Goal: Task Accomplishment & Management: Manage account settings

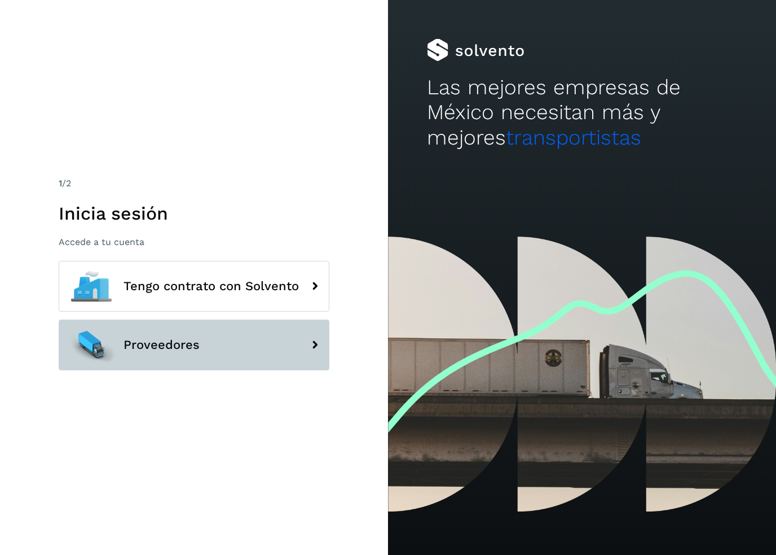
click at [200, 367] on button "Proveedores" at bounding box center [194, 344] width 271 height 51
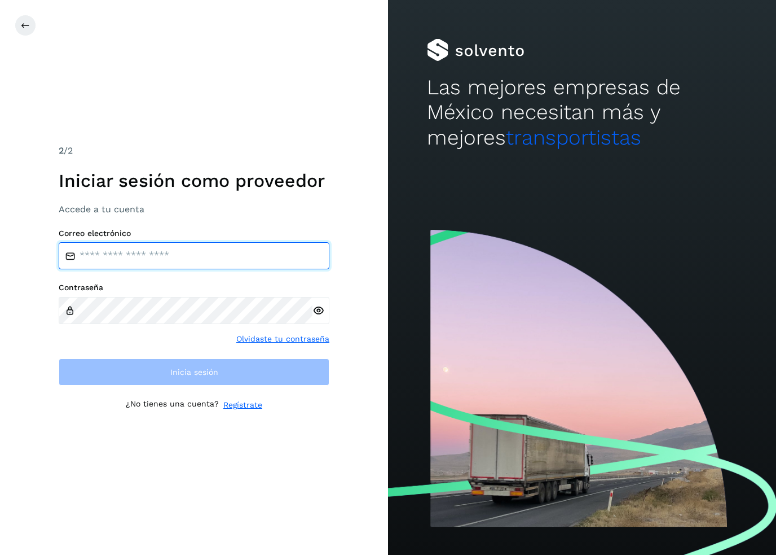
click at [216, 269] on input "email" at bounding box center [194, 255] width 271 height 27
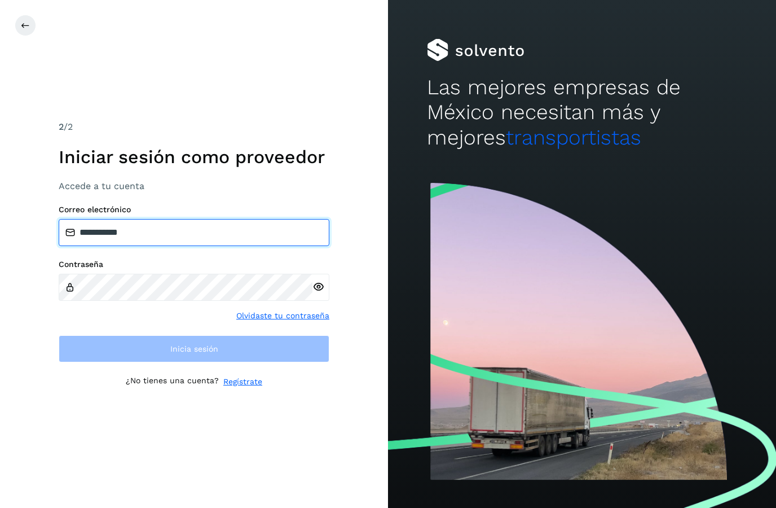
type input "**********"
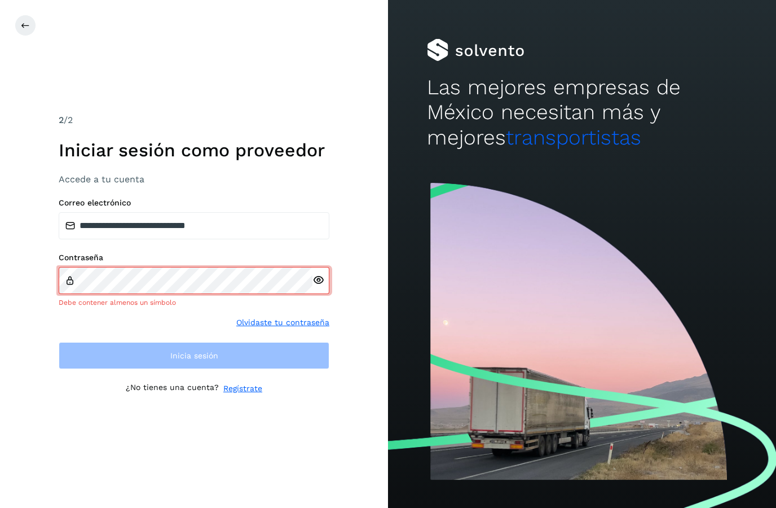
click at [318, 286] on icon at bounding box center [319, 280] width 12 height 12
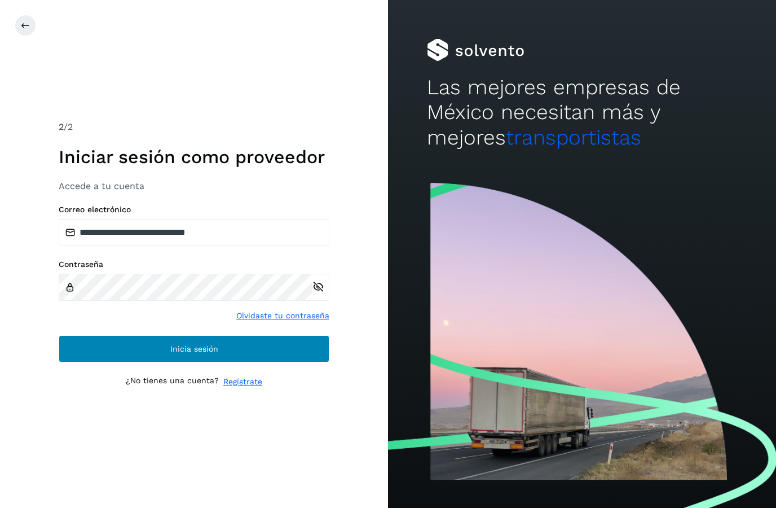
click at [87, 362] on button "Inicia sesión" at bounding box center [194, 348] width 271 height 27
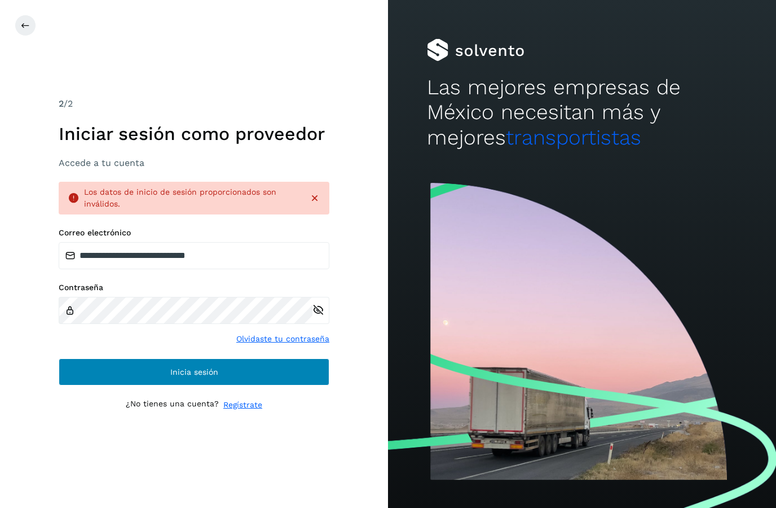
click at [104, 385] on button "Inicia sesión" at bounding box center [194, 371] width 271 height 27
click at [93, 385] on button "Inicia sesión" at bounding box center [194, 371] width 271 height 27
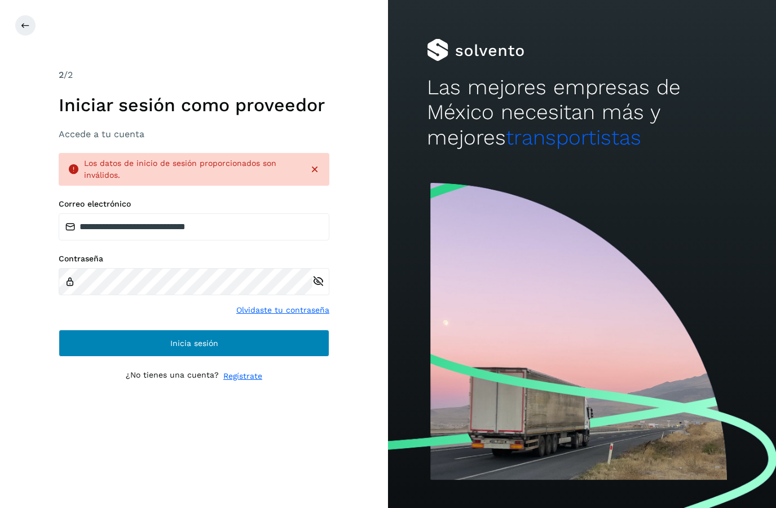
click at [80, 357] on button "Inicia sesión" at bounding box center [194, 343] width 271 height 27
click at [89, 357] on button "Inicia sesión" at bounding box center [194, 343] width 271 height 27
